Goal: Information Seeking & Learning: Learn about a topic

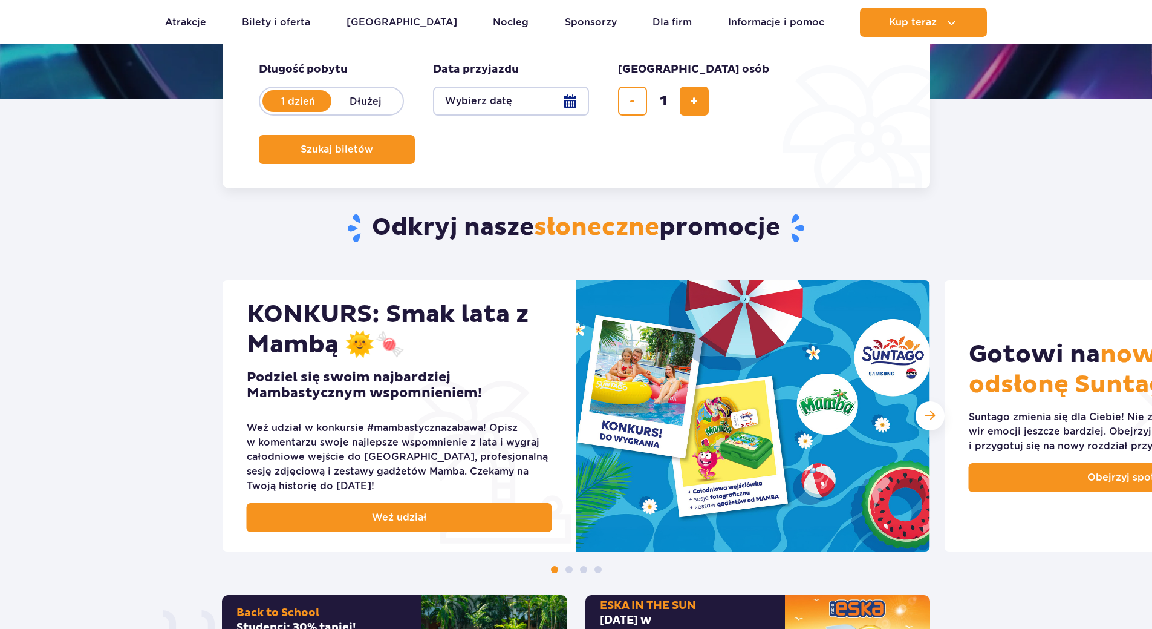
scroll to position [302, 0]
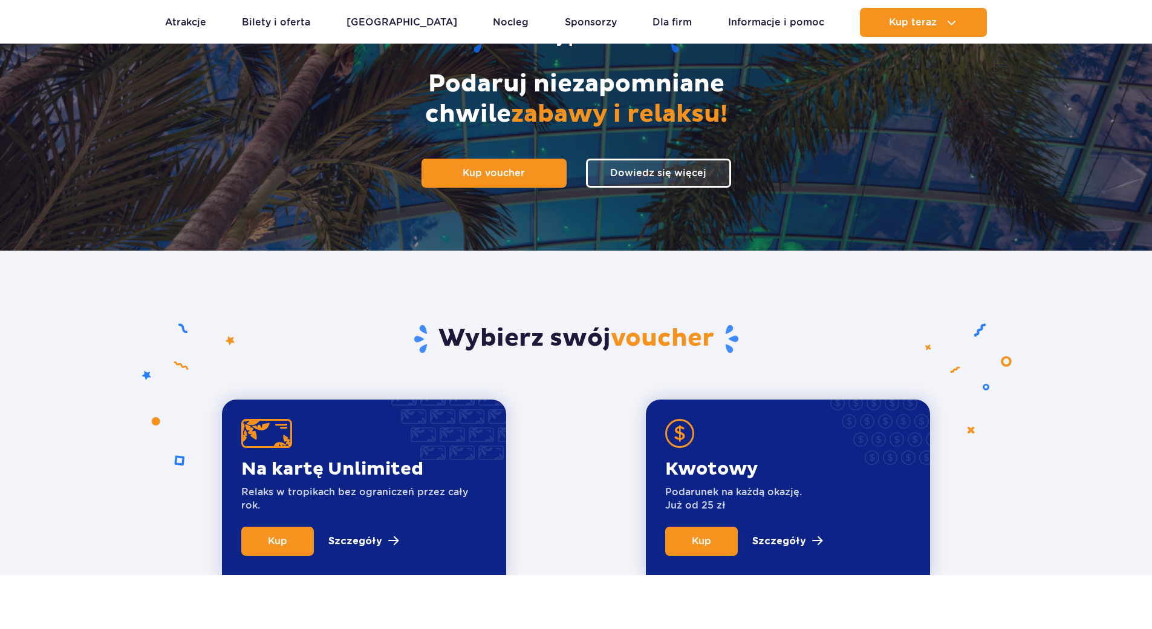
scroll to position [242, 0]
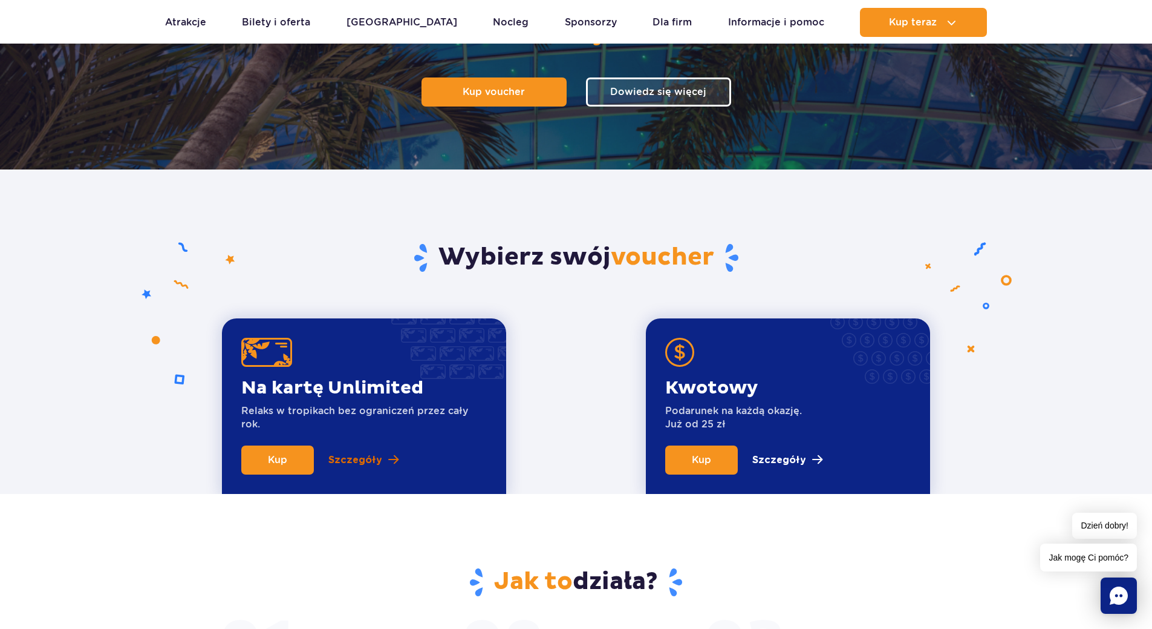
click at [364, 459] on p "Szczegóły" at bounding box center [355, 460] width 54 height 15
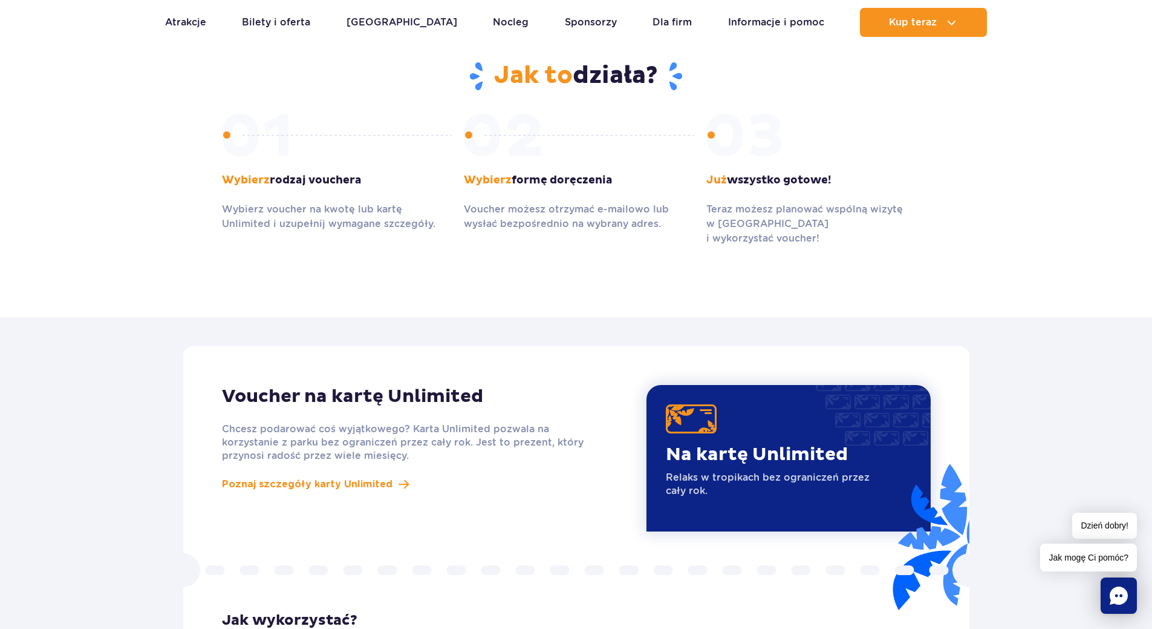
scroll to position [929, 0]
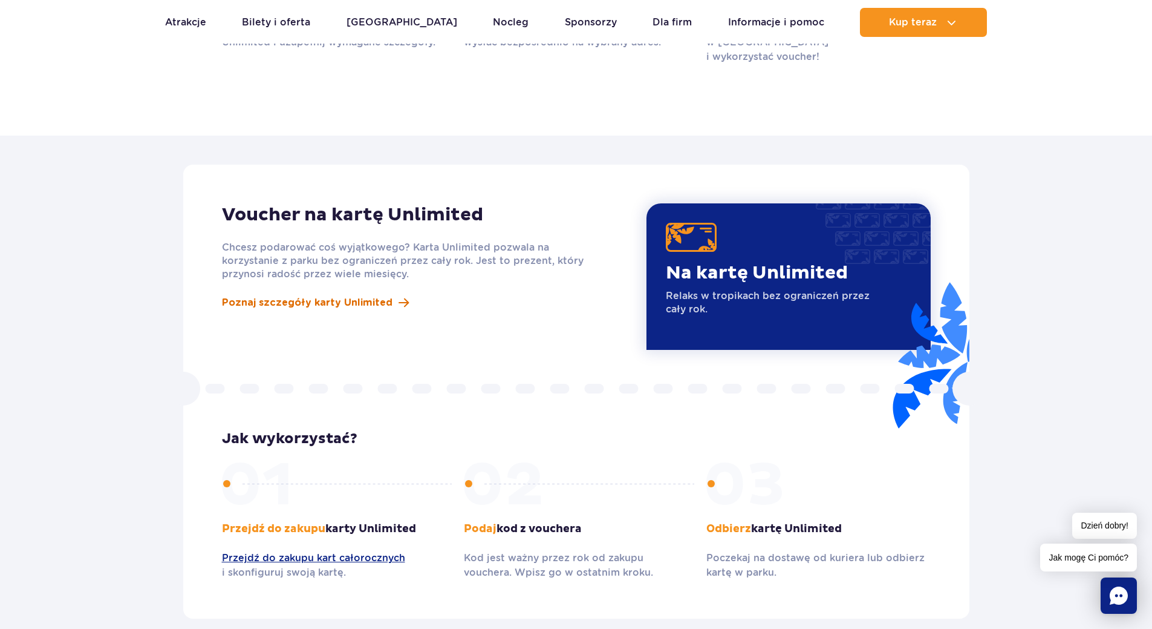
click at [298, 295] on span "Poznaj szczegóły karty Unlimited" at bounding box center [307, 302] width 171 height 15
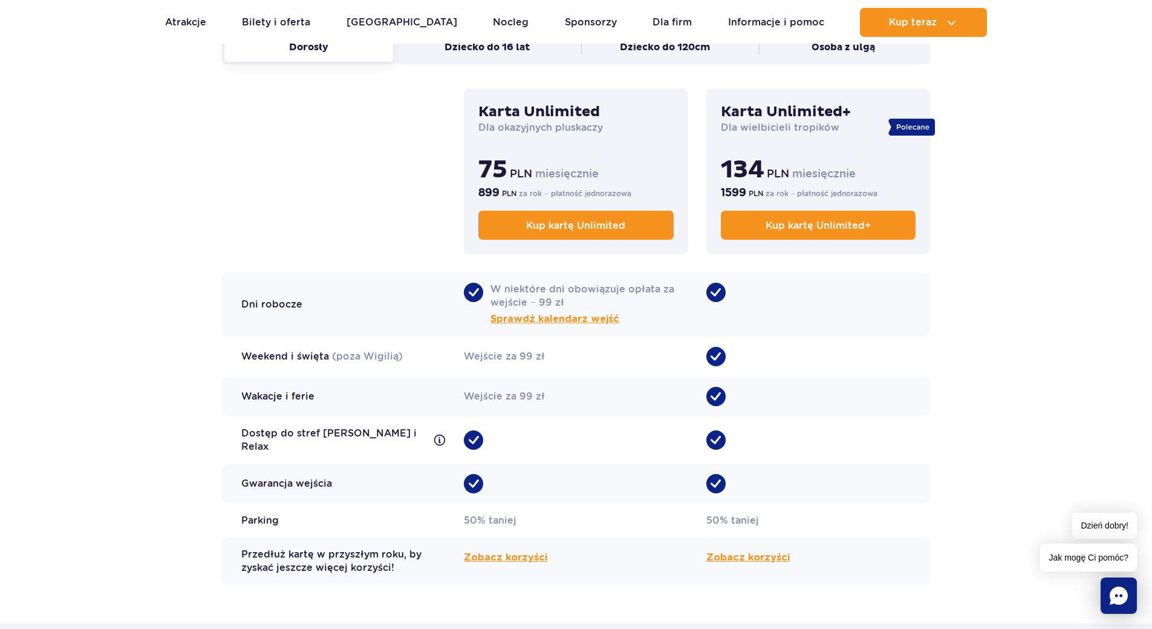
scroll to position [907, 0]
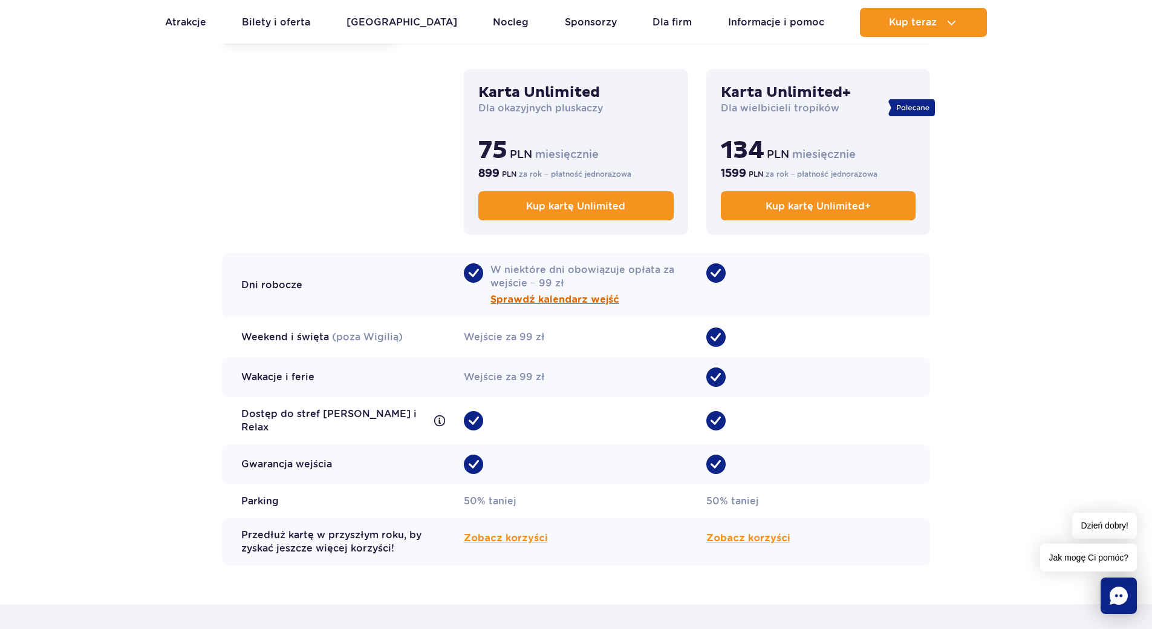
click at [568, 304] on span "Sprawdź kalendarz wejść" at bounding box center [555, 299] width 129 height 15
